Goal: Information Seeking & Learning: Learn about a topic

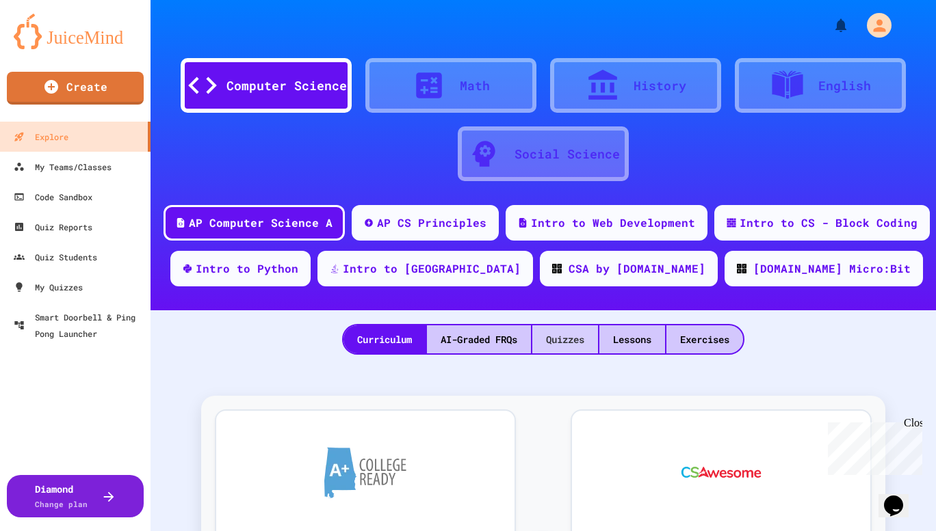
click at [548, 336] on div "Quizzes" at bounding box center [565, 340] width 66 height 28
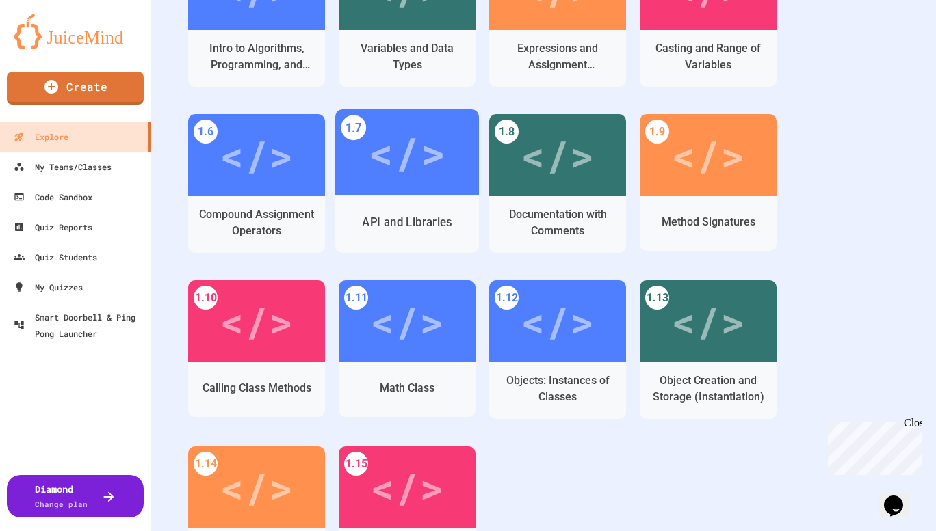
scroll to position [205, 0]
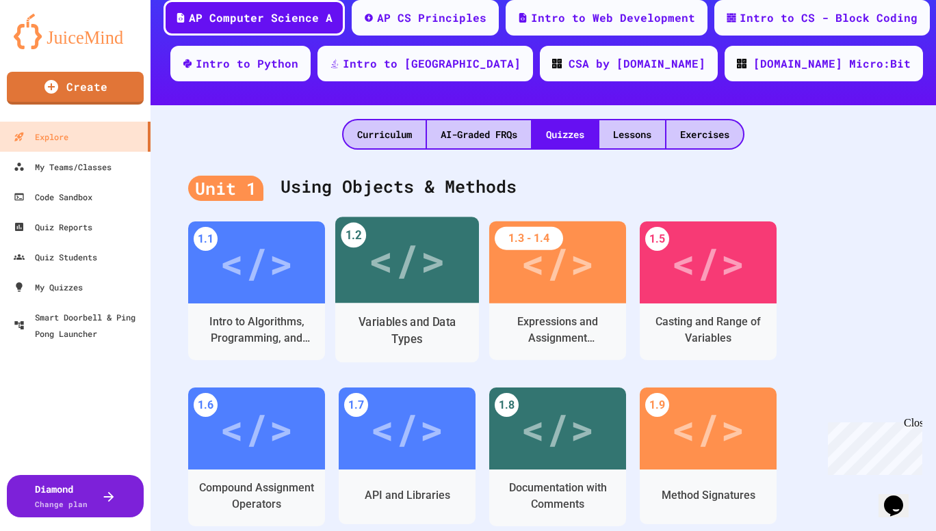
click at [401, 264] on div "</>" at bounding box center [406, 260] width 77 height 65
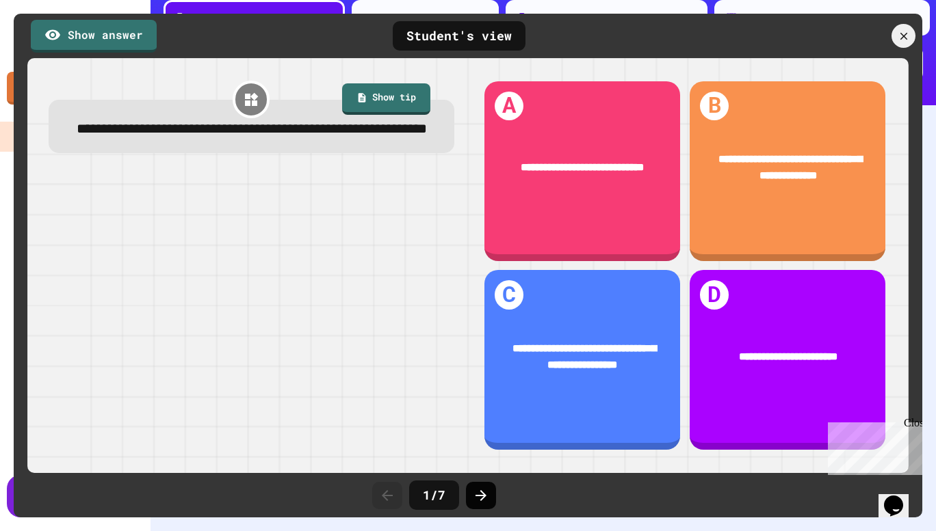
click at [485, 493] on icon at bounding box center [481, 496] width 16 height 16
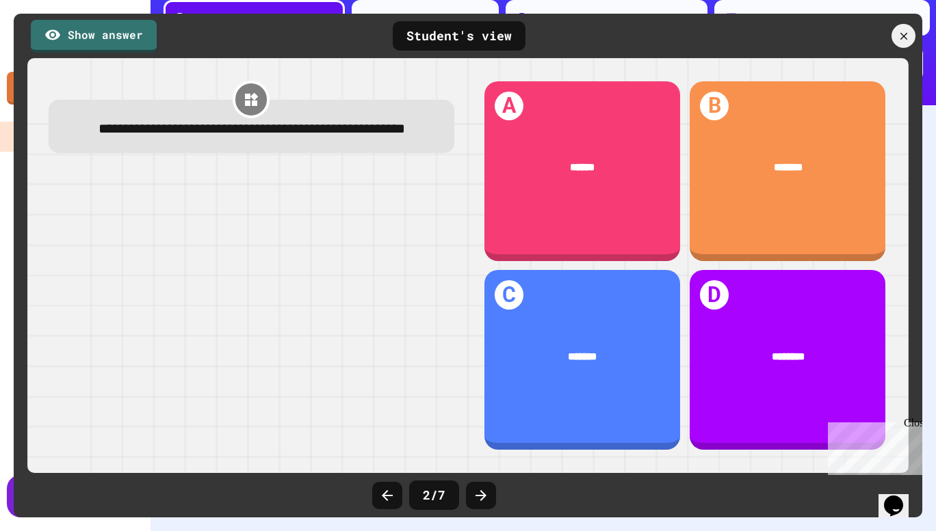
click at [485, 493] on icon at bounding box center [481, 496] width 16 height 16
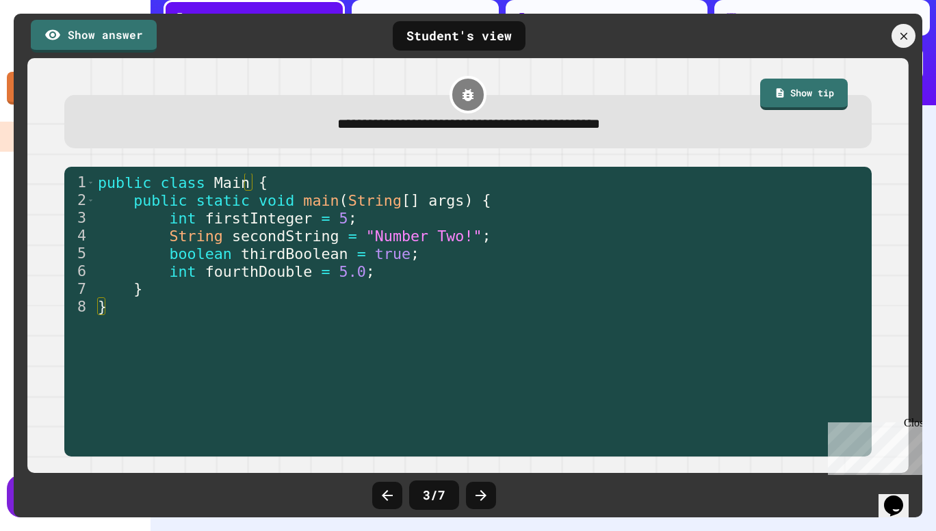
click at [485, 493] on icon at bounding box center [481, 496] width 16 height 16
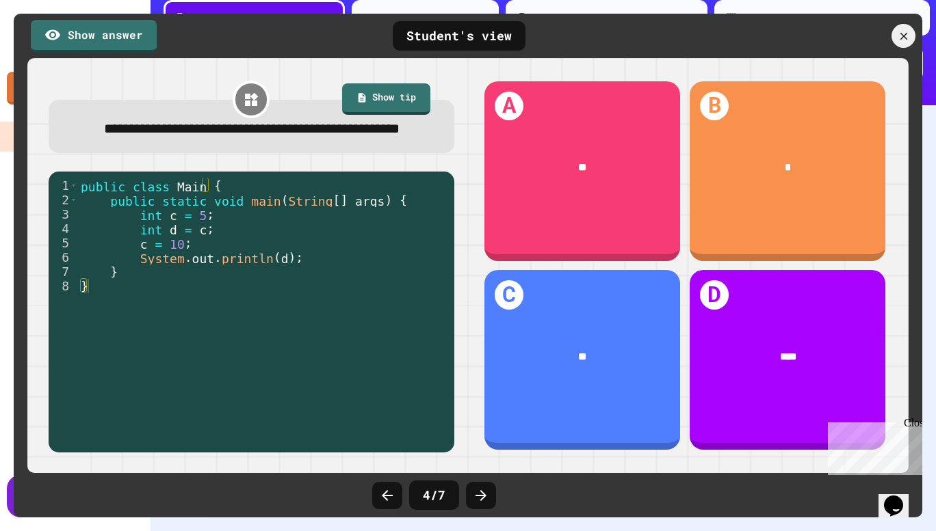
click at [485, 493] on icon at bounding box center [481, 496] width 16 height 16
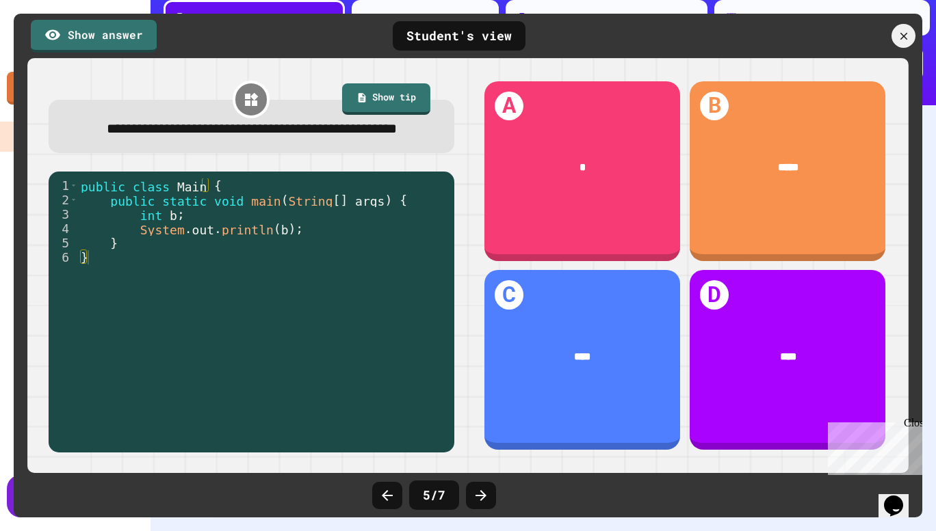
click at [485, 493] on icon at bounding box center [481, 496] width 16 height 16
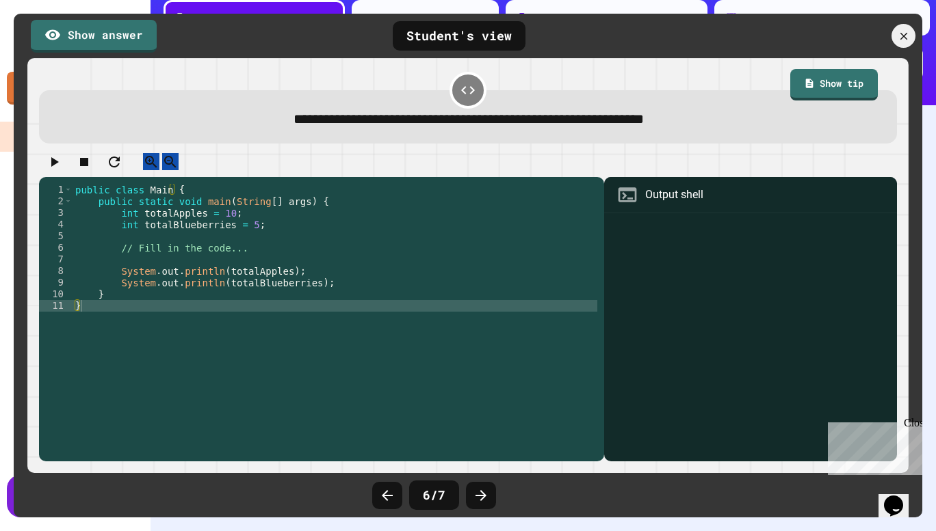
click at [485, 493] on icon at bounding box center [481, 496] width 16 height 16
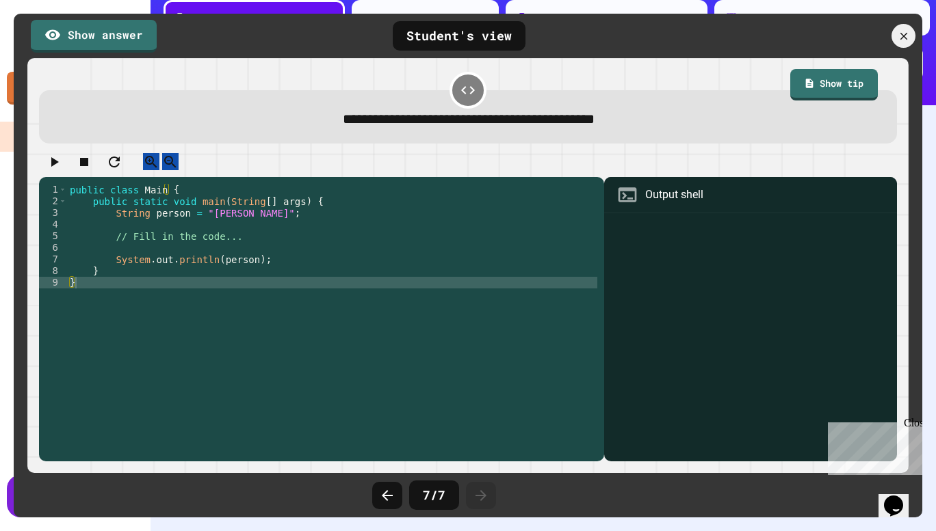
click at [485, 493] on icon at bounding box center [481, 496] width 16 height 16
click at [893, 33] on div at bounding box center [903, 36] width 29 height 29
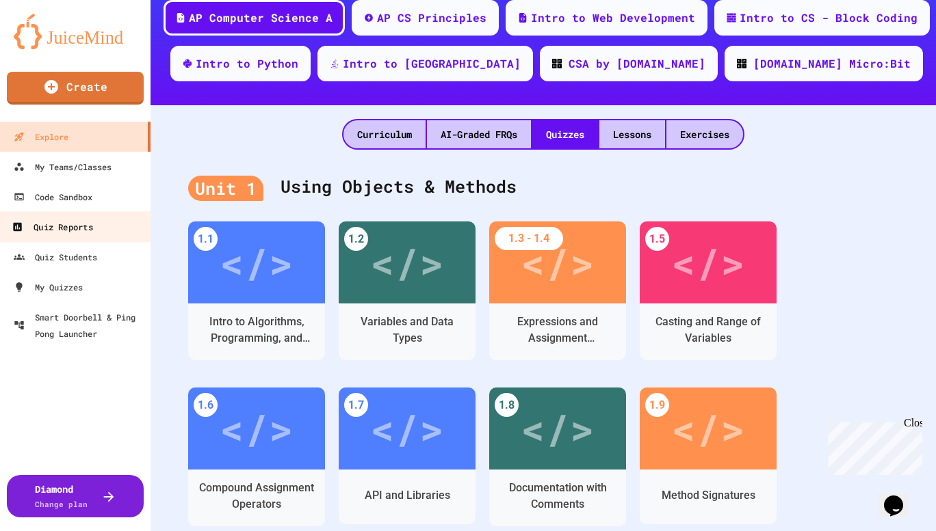
click at [94, 218] on link "Quiz Reports" at bounding box center [75, 226] width 155 height 31
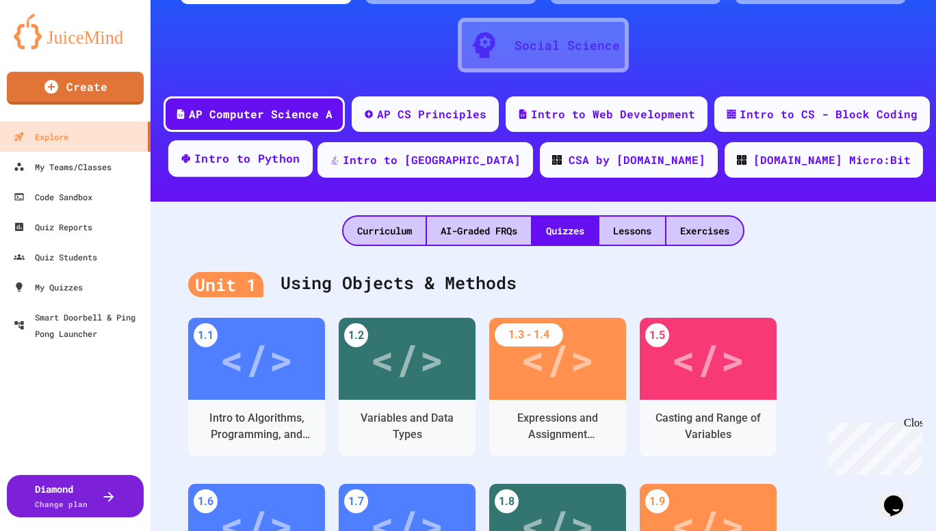
scroll to position [205, 0]
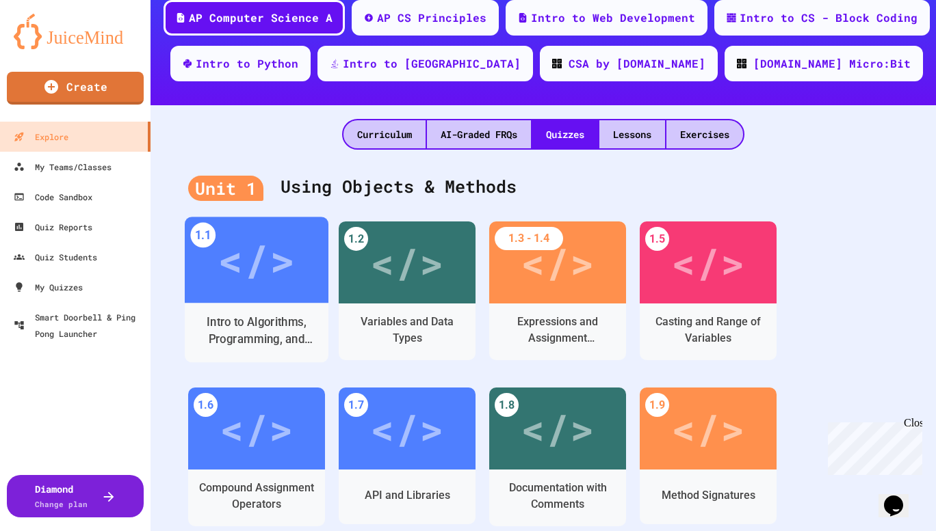
click at [280, 276] on div "</>" at bounding box center [256, 260] width 77 height 65
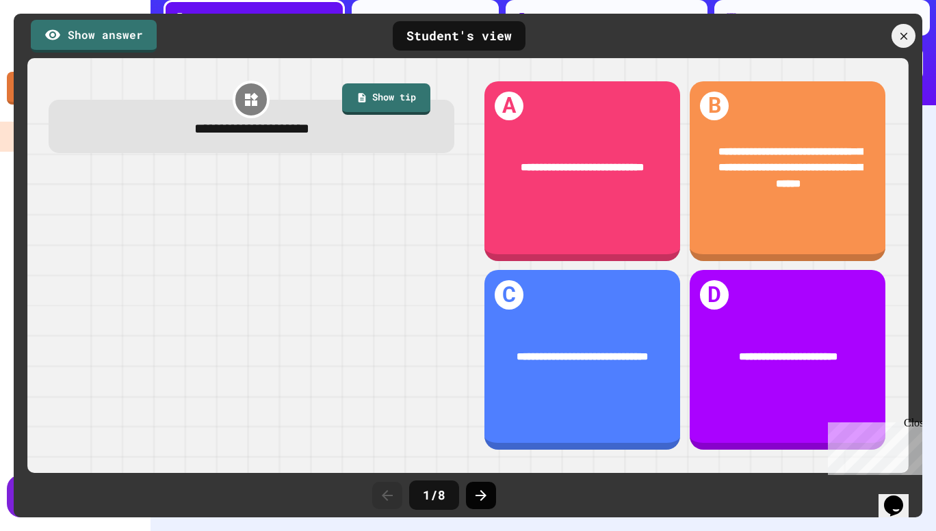
click at [477, 494] on icon at bounding box center [481, 496] width 16 height 16
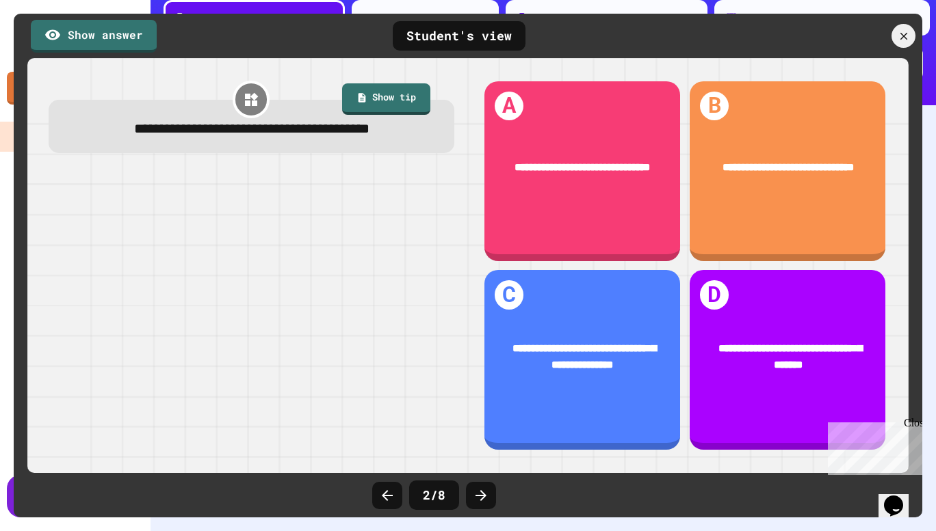
click at [477, 494] on icon at bounding box center [481, 496] width 16 height 16
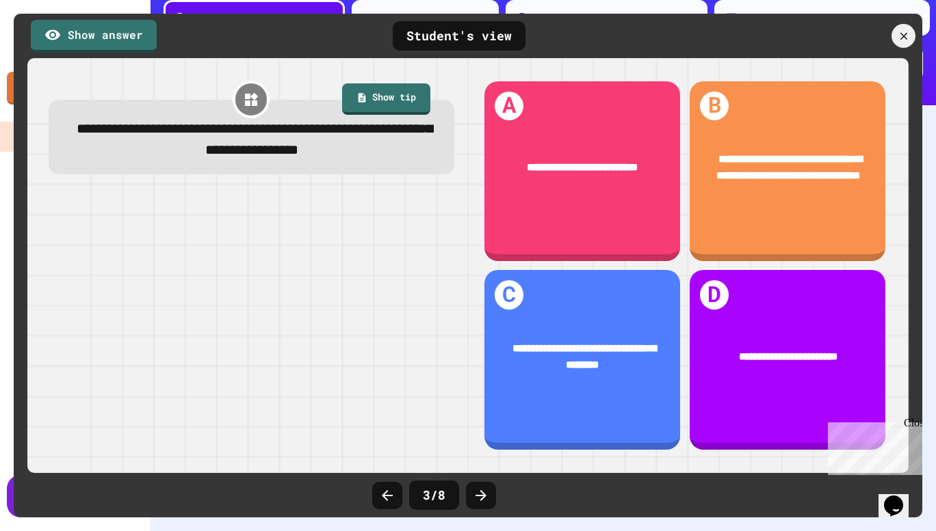
click at [477, 494] on icon at bounding box center [481, 496] width 16 height 16
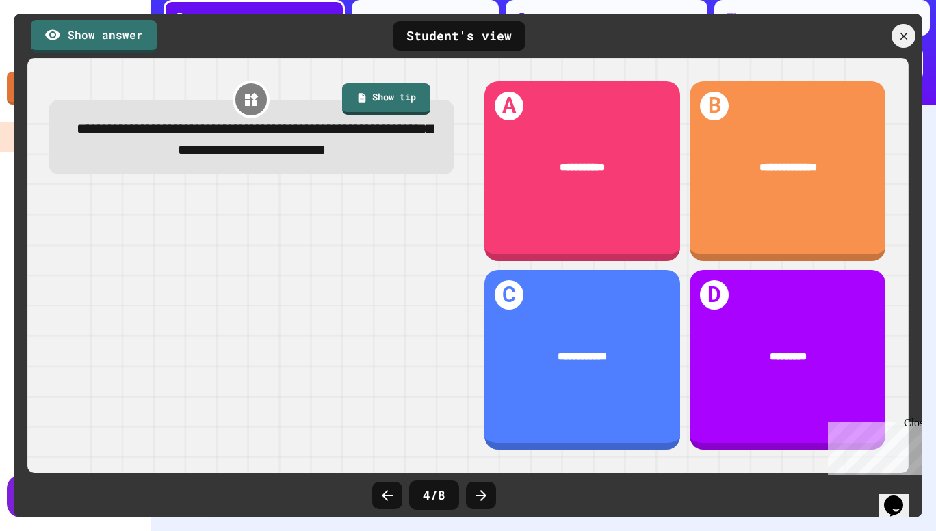
click at [477, 494] on icon at bounding box center [481, 496] width 16 height 16
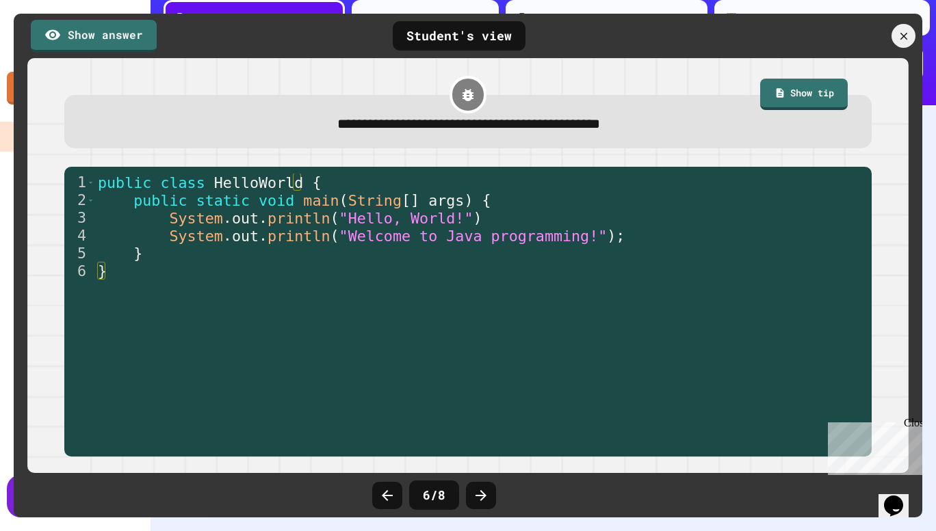
click at [477, 494] on icon at bounding box center [481, 496] width 16 height 16
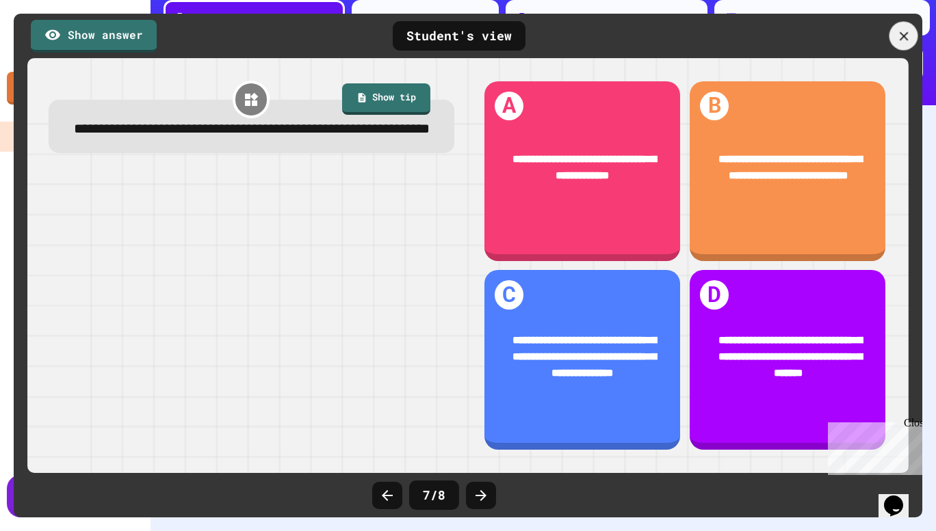
click at [906, 42] on icon at bounding box center [903, 36] width 15 height 15
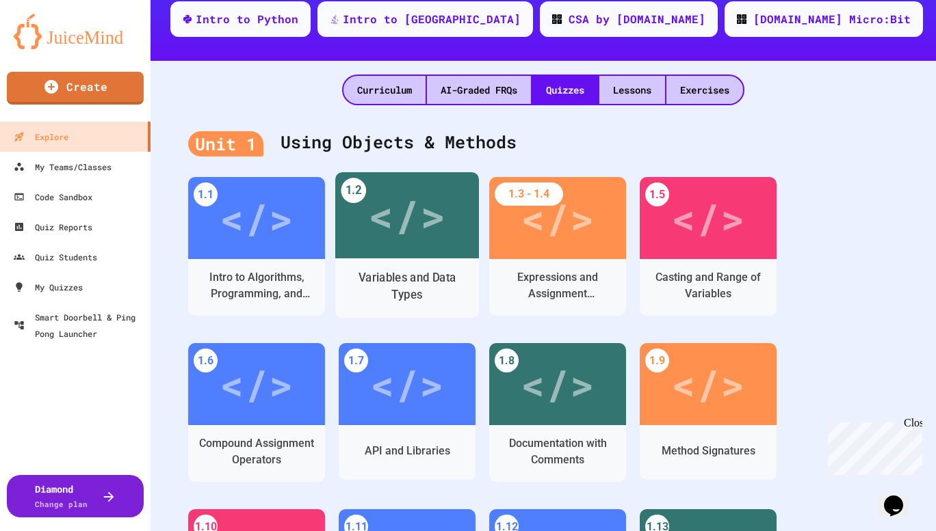
scroll to position [274, 0]
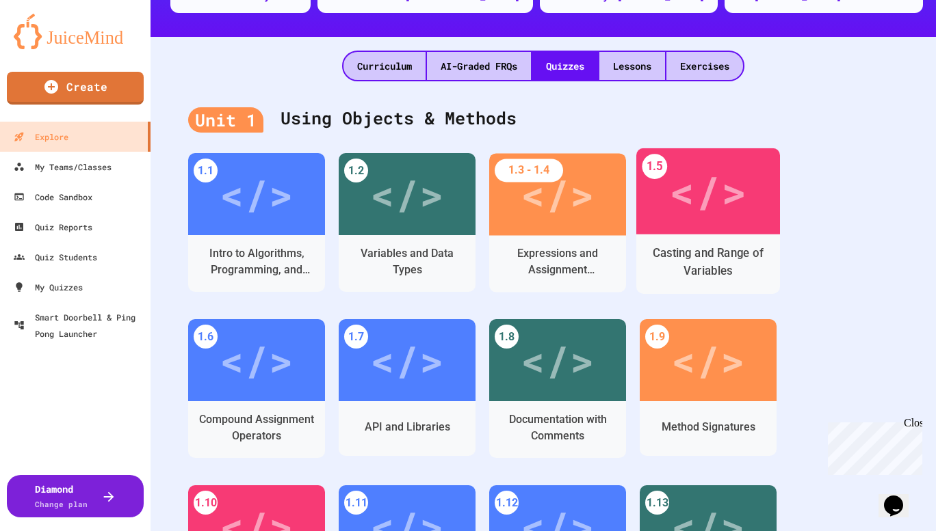
click at [712, 200] on div "</>" at bounding box center [707, 191] width 77 height 65
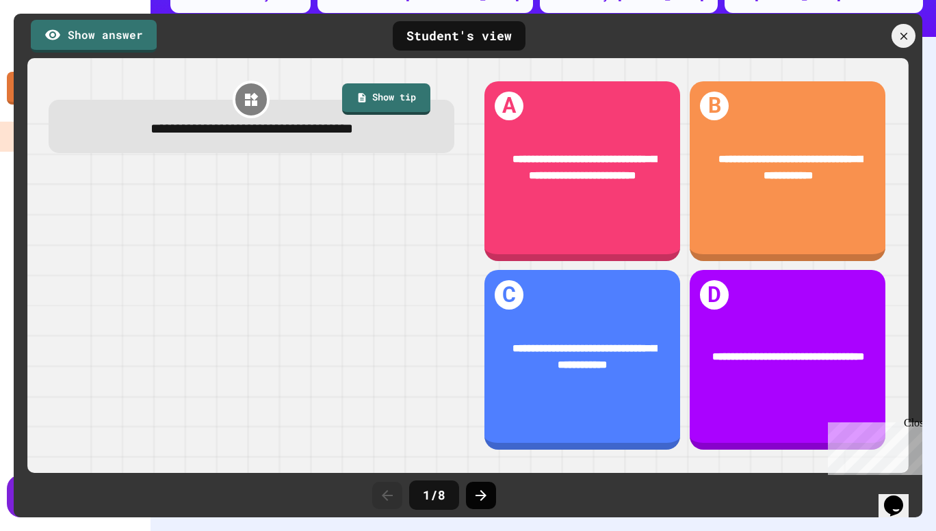
click at [484, 494] on icon at bounding box center [480, 495] width 11 height 11
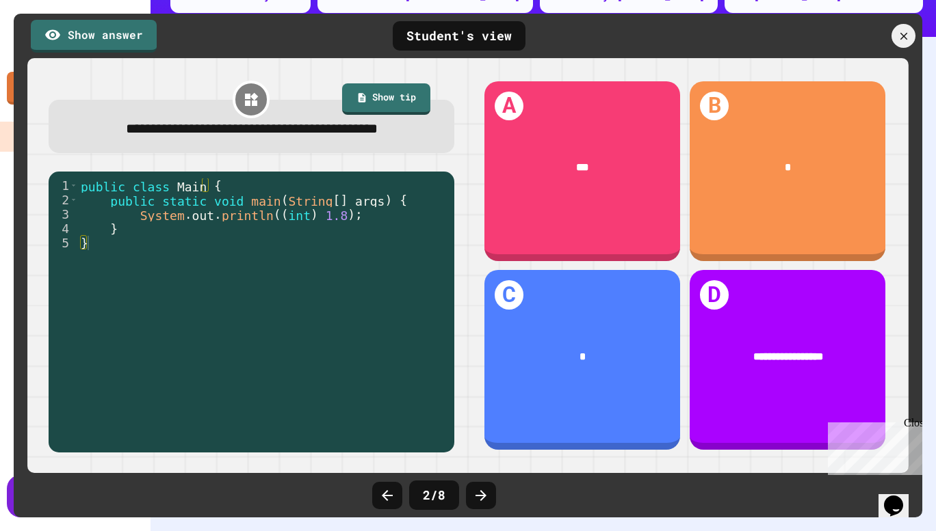
click at [484, 494] on icon at bounding box center [480, 495] width 11 height 11
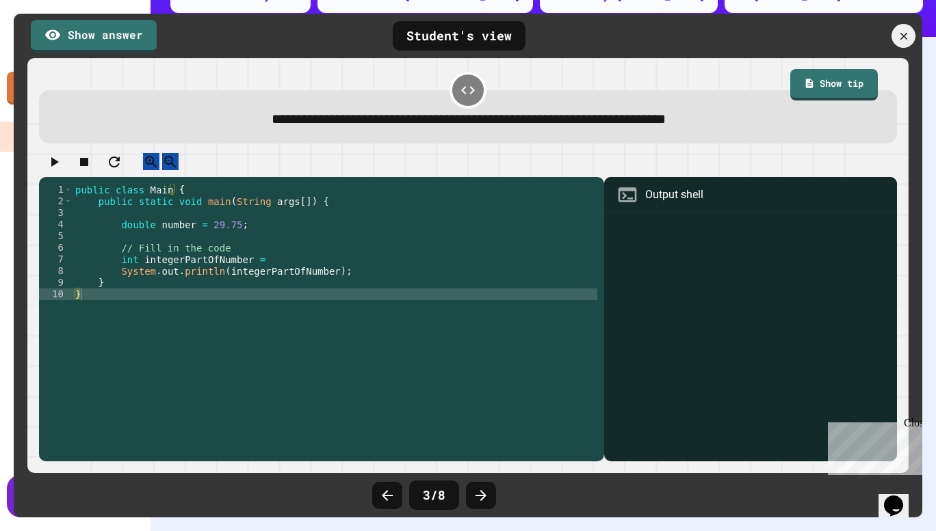
click at [484, 494] on icon at bounding box center [480, 495] width 11 height 11
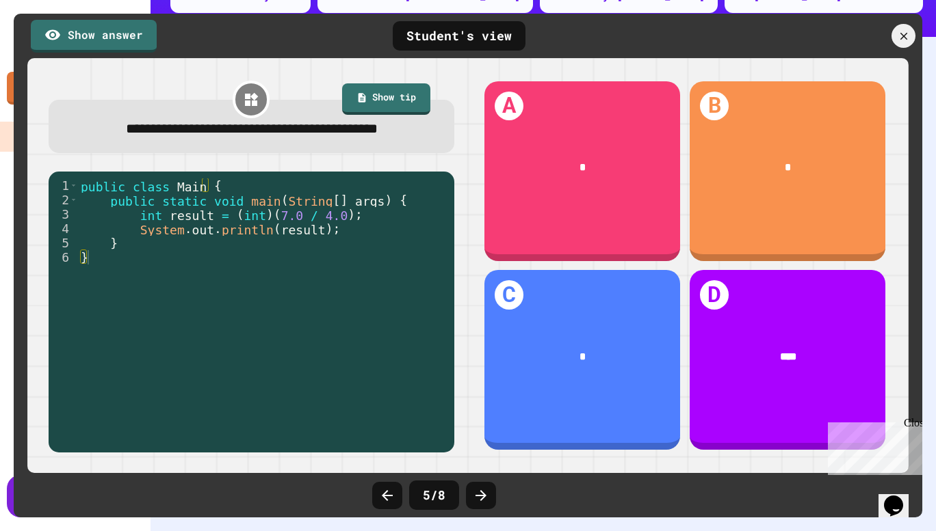
click at [484, 494] on icon at bounding box center [480, 495] width 11 height 11
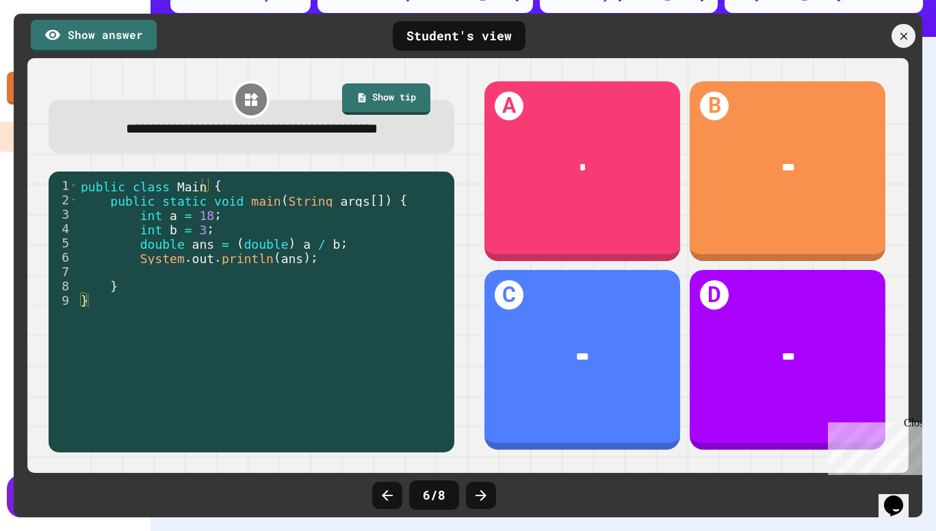
click at [484, 494] on icon at bounding box center [480, 495] width 11 height 11
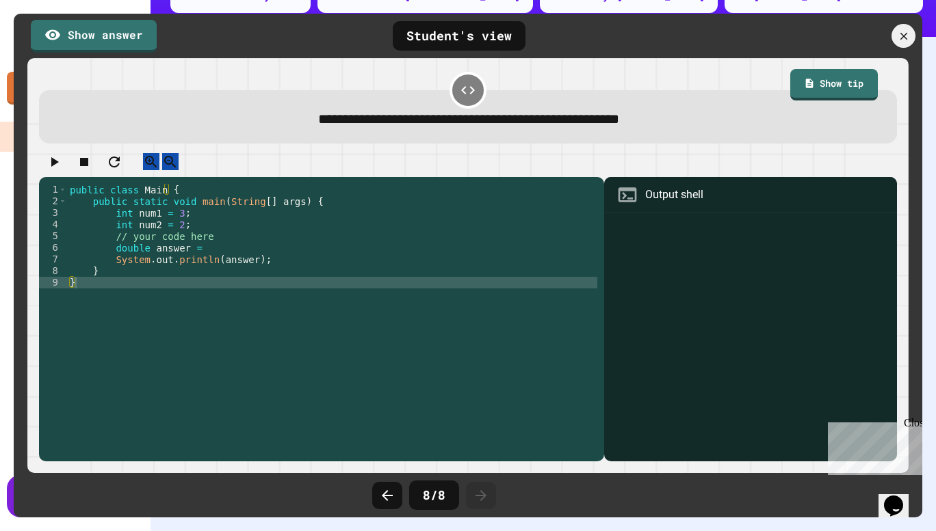
click at [484, 494] on icon at bounding box center [480, 495] width 11 height 11
click at [894, 32] on div at bounding box center [903, 36] width 29 height 29
